Goal: Check status

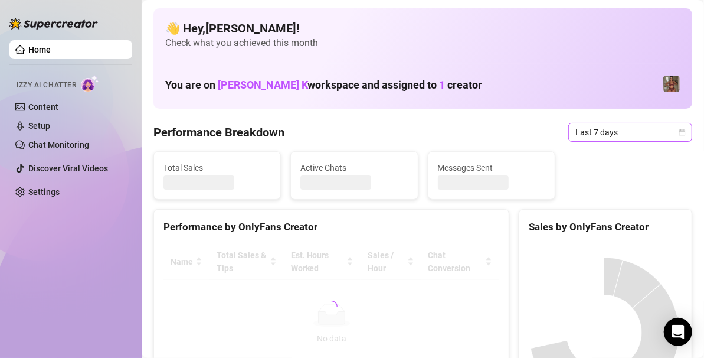
click at [601, 133] on span "Last 7 days" at bounding box center [630, 132] width 110 height 18
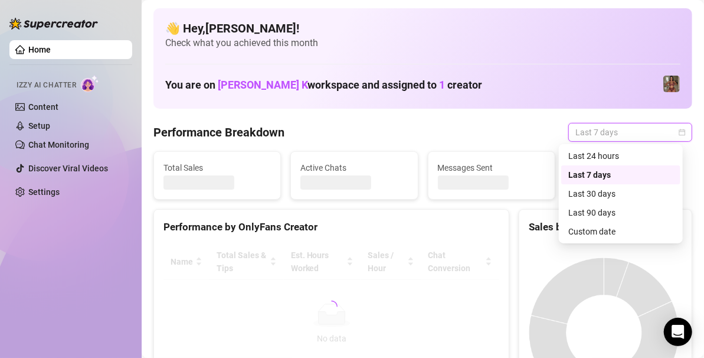
click at [582, 231] on div "Custom date" at bounding box center [620, 231] width 105 height 13
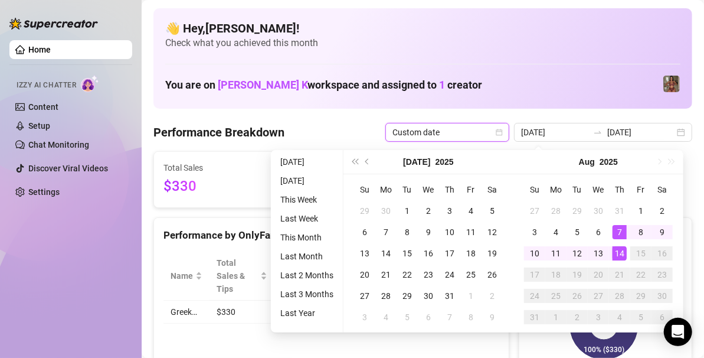
type input "[DATE]"
click at [650, 130] on input "[DATE]" at bounding box center [640, 132] width 67 height 13
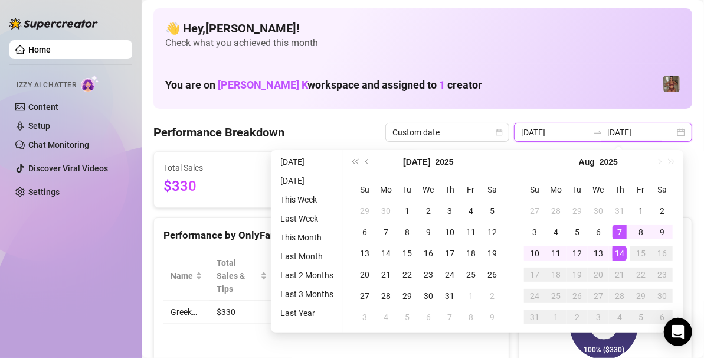
click at [677, 136] on div "[DATE] [DATE]" at bounding box center [603, 132] width 178 height 19
click at [672, 126] on div "[DATE] [DATE]" at bounding box center [603, 132] width 178 height 19
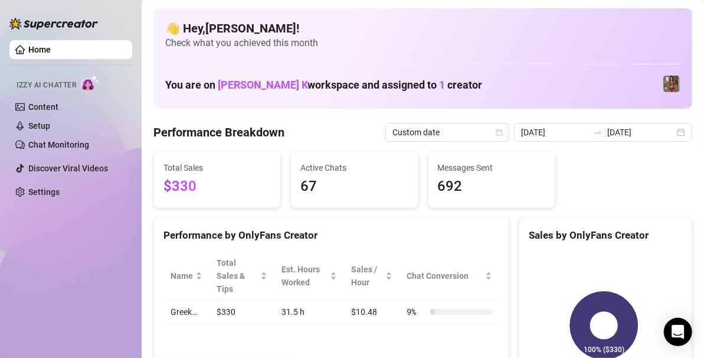
click at [568, 58] on div "👋 Hey, [PERSON_NAME] ! Check what you achieved this month You are on [PERSON_NA…" at bounding box center [422, 58] width 539 height 100
click at [632, 136] on input "[DATE]" at bounding box center [640, 132] width 67 height 13
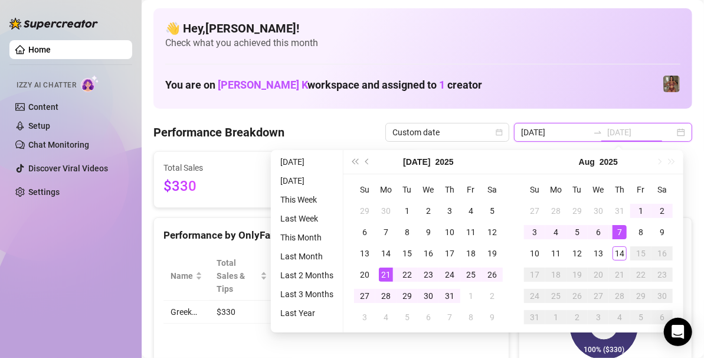
type input "[DATE]"
click at [394, 270] on td "21" at bounding box center [385, 274] width 21 height 21
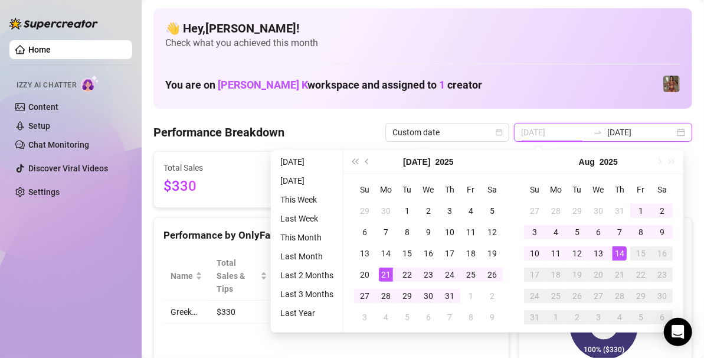
type input "[DATE]"
click at [621, 257] on div "14" at bounding box center [620, 253] width 14 height 14
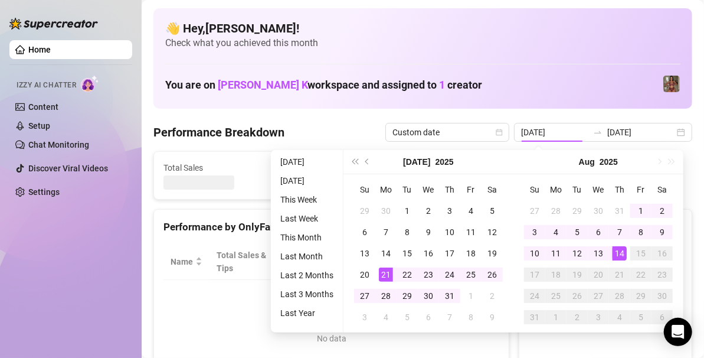
type input "[DATE]"
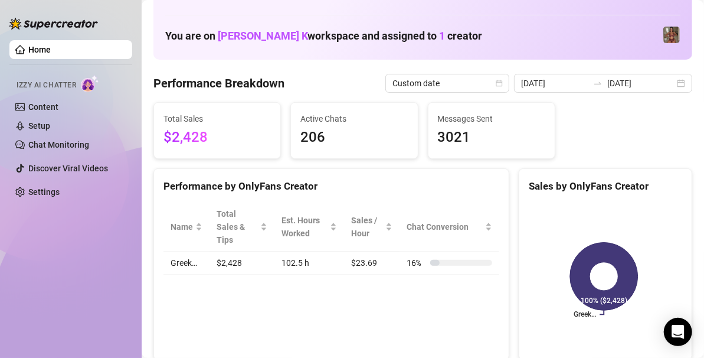
scroll to position [48, 0]
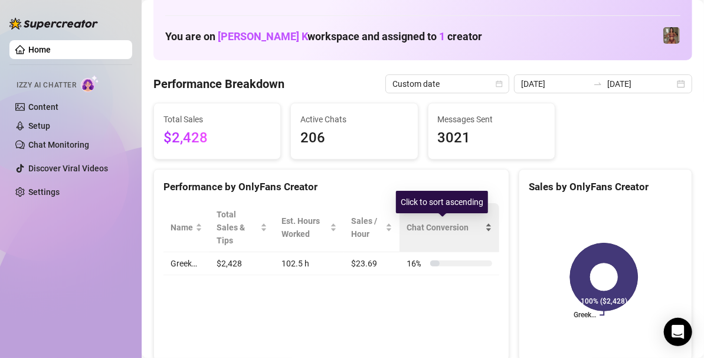
click at [483, 228] on div "Chat Conversion" at bounding box center [450, 227] width 86 height 13
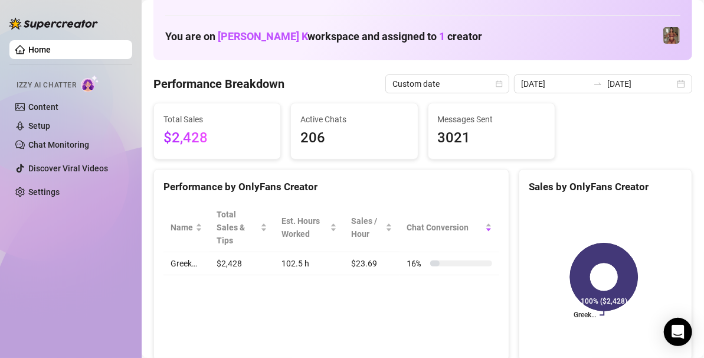
click at [411, 285] on div "Performance by OnlyFans Creator Name Total Sales & Tips Est. Hours Worked Sales…" at bounding box center [331, 265] width 356 height 192
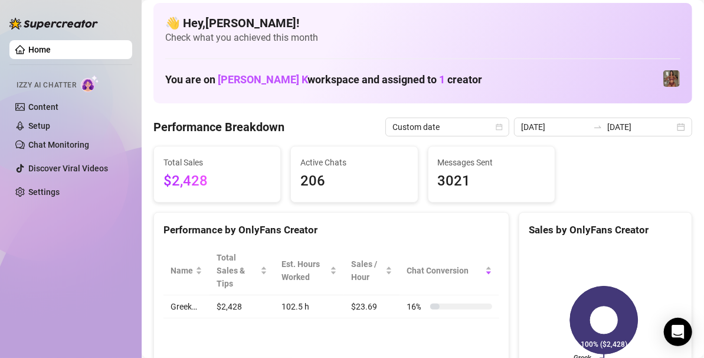
scroll to position [0, 0]
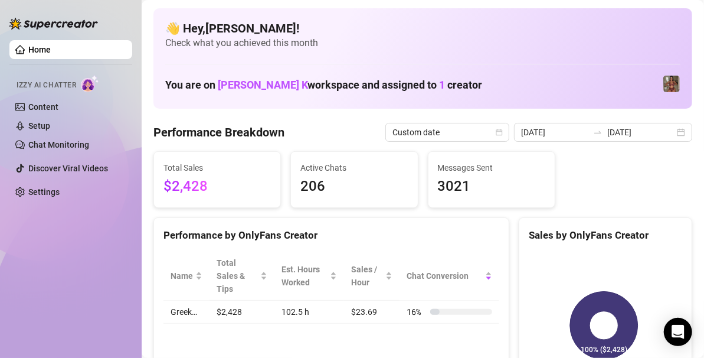
click at [578, 204] on div "Total Sales $2,428 Active Chats 206 Messages Sent 3021" at bounding box center [423, 179] width 548 height 57
click at [361, 138] on div "Performance Breakdown Custom date [DATE] [DATE]" at bounding box center [422, 132] width 539 height 19
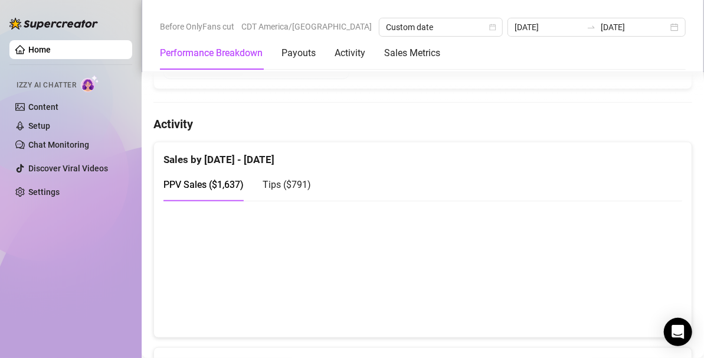
scroll to position [554, 0]
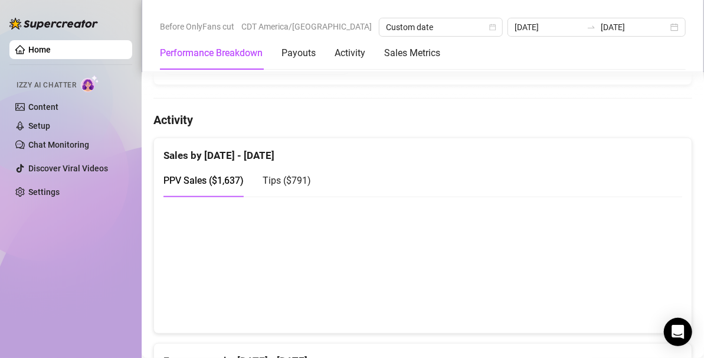
click at [299, 183] on div "Tips ( $791 )" at bounding box center [287, 180] width 48 height 15
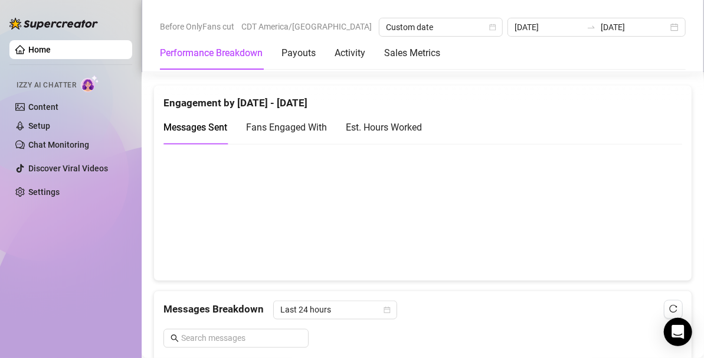
scroll to position [813, 0]
click at [291, 122] on span "Fans Engaged With" at bounding box center [286, 125] width 81 height 11
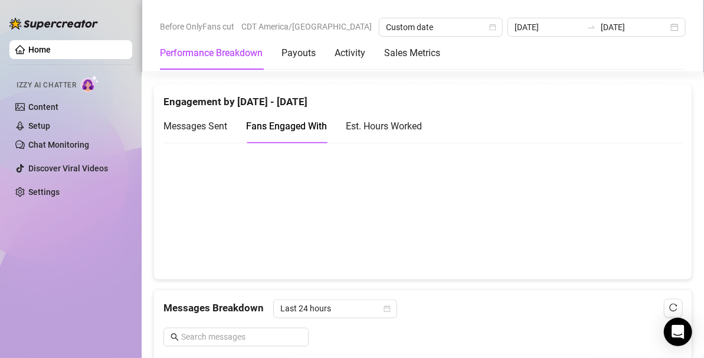
click at [381, 123] on div "Est. Hours Worked" at bounding box center [384, 126] width 76 height 15
click at [288, 129] on div "Fans Engaged With" at bounding box center [286, 126] width 81 height 15
click at [378, 123] on div "Est. Hours Worked" at bounding box center [384, 126] width 76 height 15
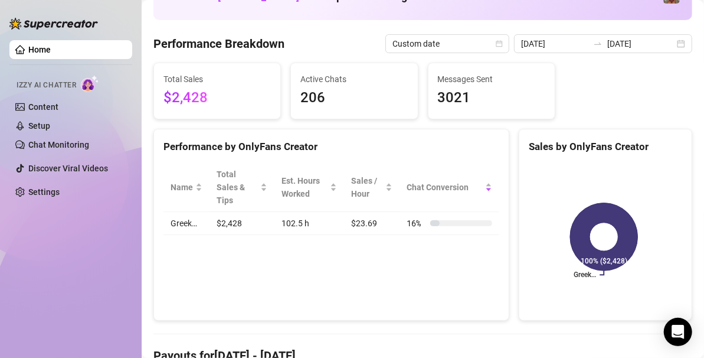
scroll to position [0, 0]
